Goal: Information Seeking & Learning: Learn about a topic

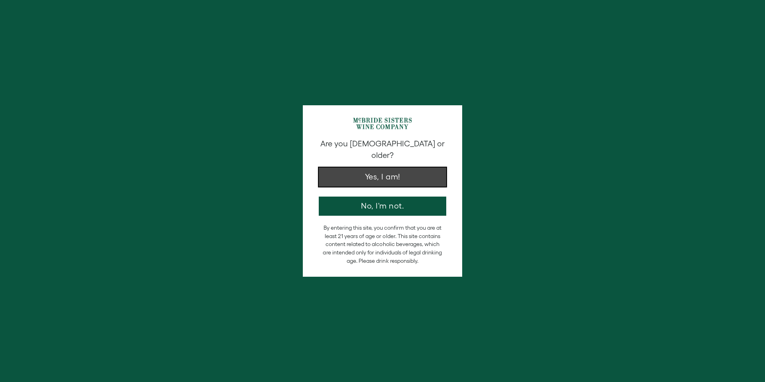
click at [385, 172] on button "Yes, I am!" at bounding box center [383, 176] width 128 height 19
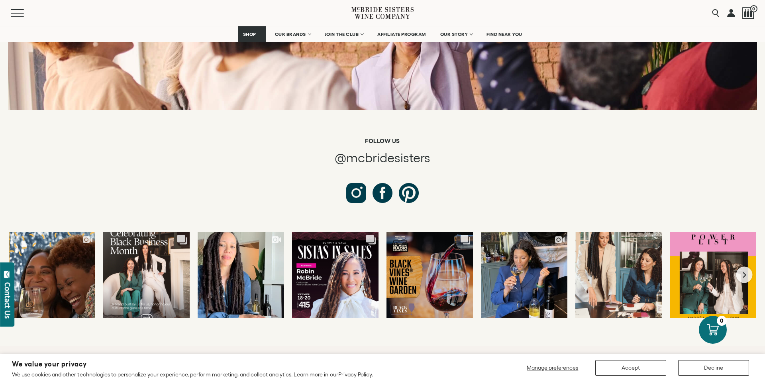
scroll to position [3099, 0]
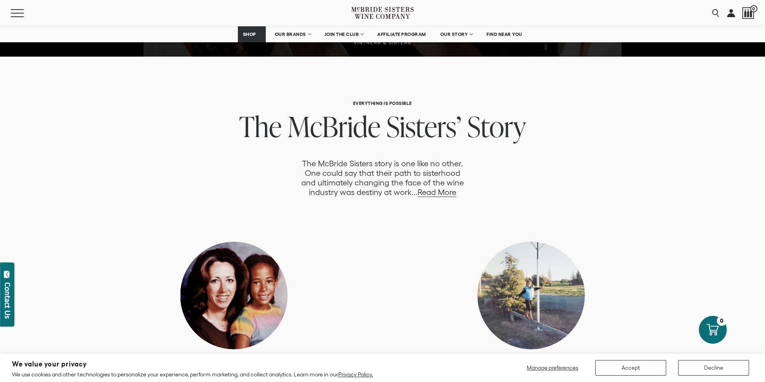
scroll to position [352, 0]
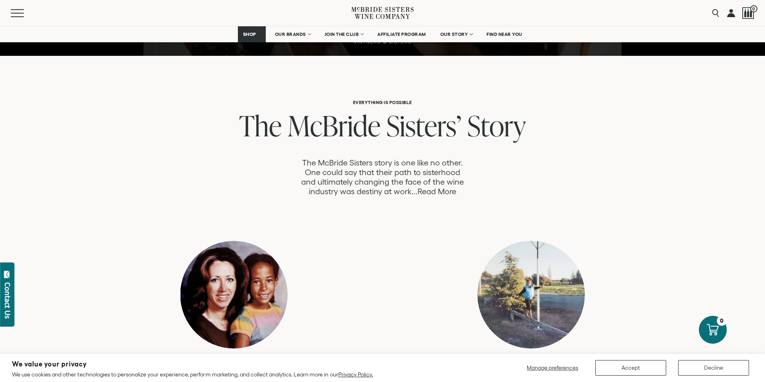
click at [450, 193] on link "Read More" at bounding box center [437, 191] width 39 height 9
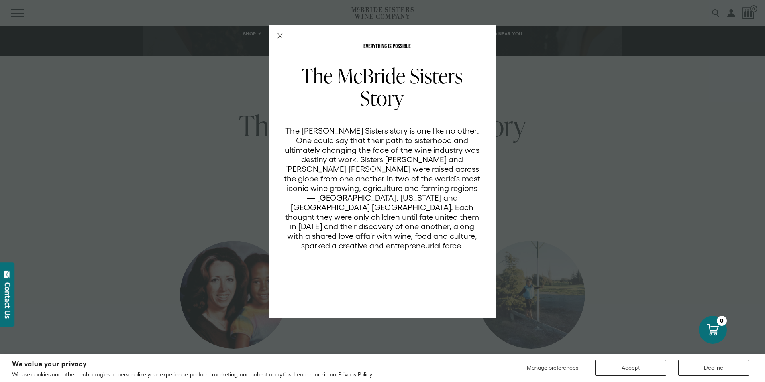
click at [280, 33] on icon "Close Modal" at bounding box center [280, 36] width 6 height 6
